Goal: Task Accomplishment & Management: Use online tool/utility

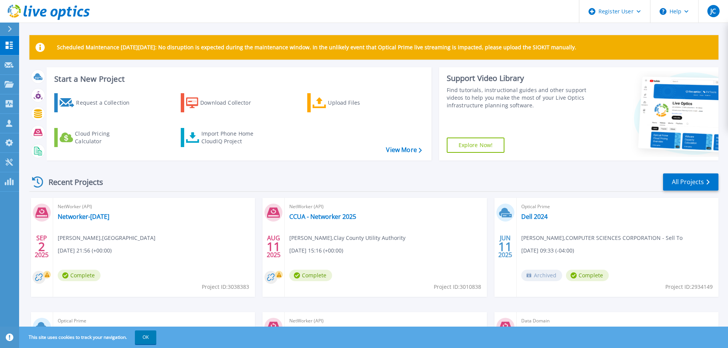
click at [8, 29] on icon at bounding box center [10, 29] width 4 height 6
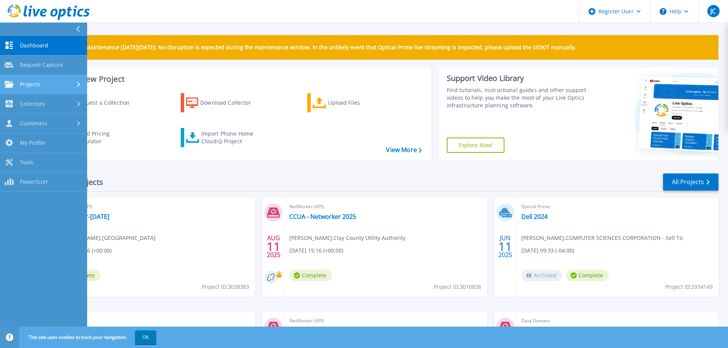
click at [38, 83] on span "Projects" at bounding box center [30, 84] width 20 height 7
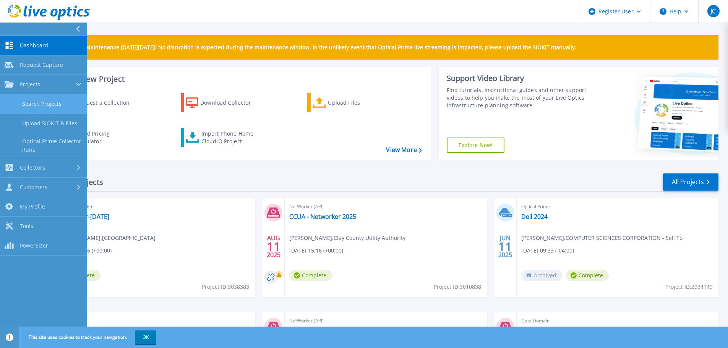
click at [43, 104] on link "Search Projects" at bounding box center [43, 103] width 87 height 19
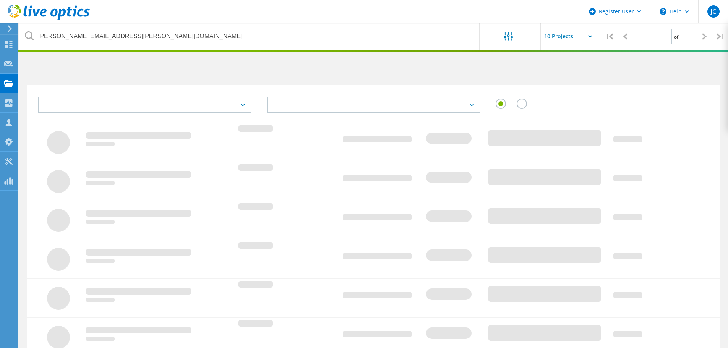
type input "1"
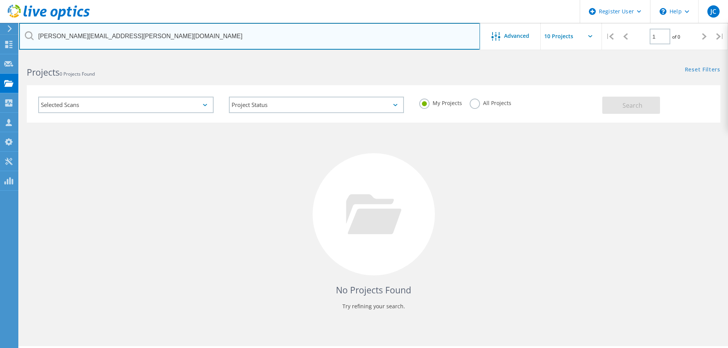
click at [149, 39] on input "ricker.montgomery@virginvoyages.com" at bounding box center [249, 36] width 461 height 27
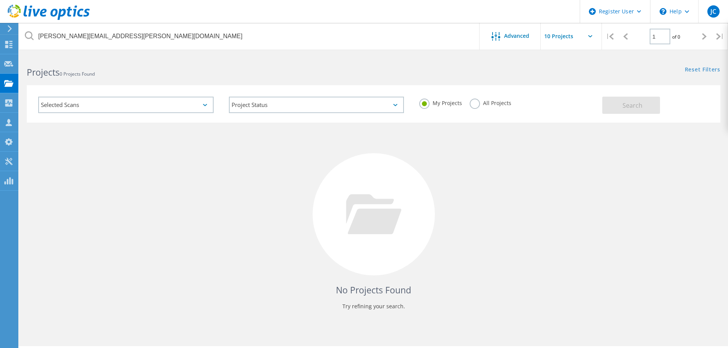
click at [476, 105] on label "All Projects" at bounding box center [491, 102] width 42 height 7
click at [0, 0] on input "All Projects" at bounding box center [0, 0] width 0 height 0
click at [622, 108] on button "Search" at bounding box center [631, 105] width 58 height 17
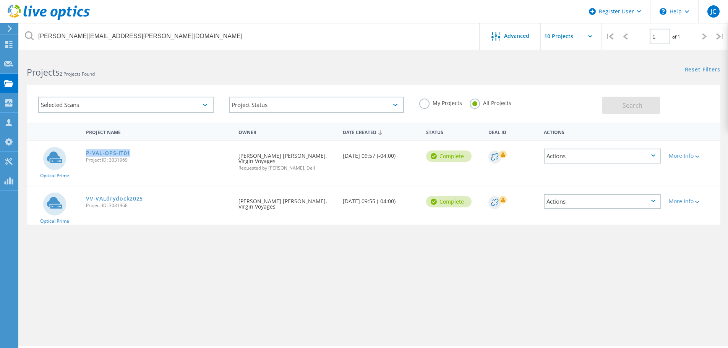
drag, startPoint x: 146, startPoint y: 153, endPoint x: 83, endPoint y: 156, distance: 63.1
click at [83, 156] on div "P-VAL-OPS-IT01 Project ID: 3031969" at bounding box center [158, 155] width 152 height 29
